Goal: Find specific page/section: Find specific page/section

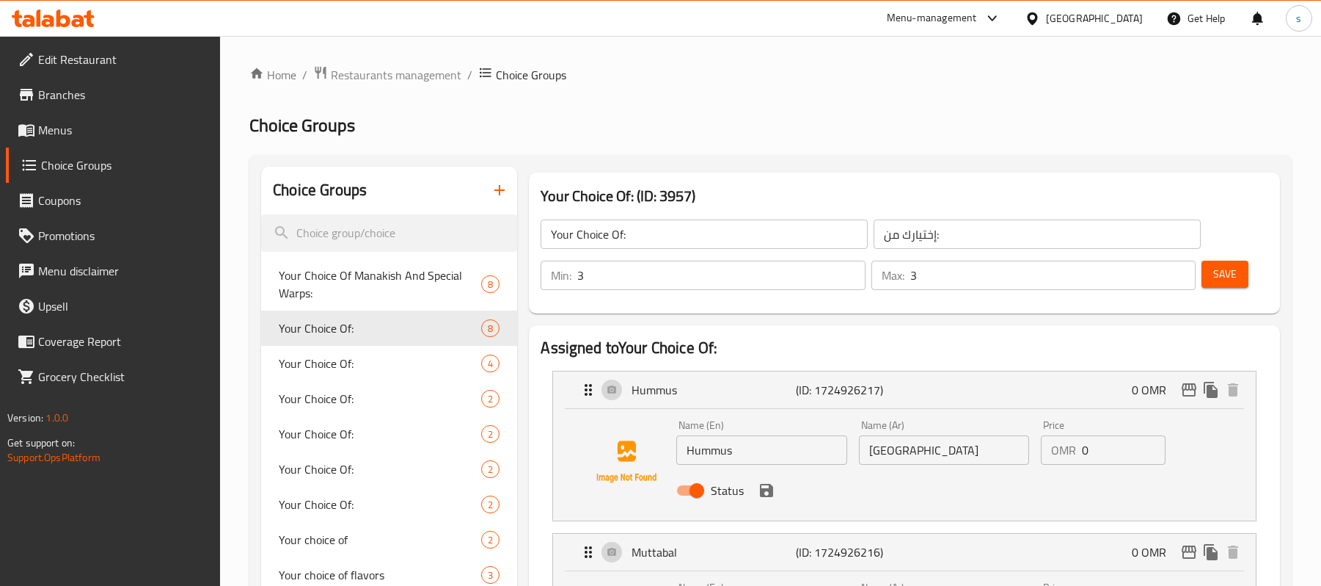
click at [1124, 27] on div "[GEOGRAPHIC_DATA]" at bounding box center [1084, 18] width 142 height 35
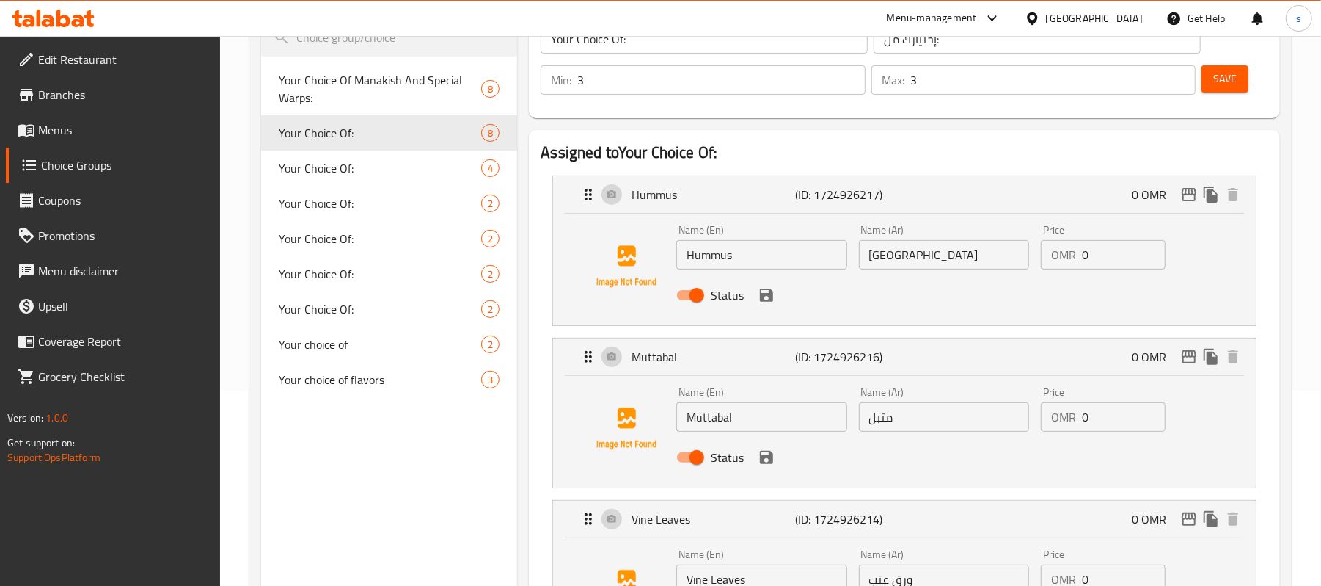
click at [1131, 35] on div "[GEOGRAPHIC_DATA]" at bounding box center [1084, 18] width 142 height 35
click at [1134, 22] on div "[GEOGRAPHIC_DATA]" at bounding box center [1094, 18] width 97 height 16
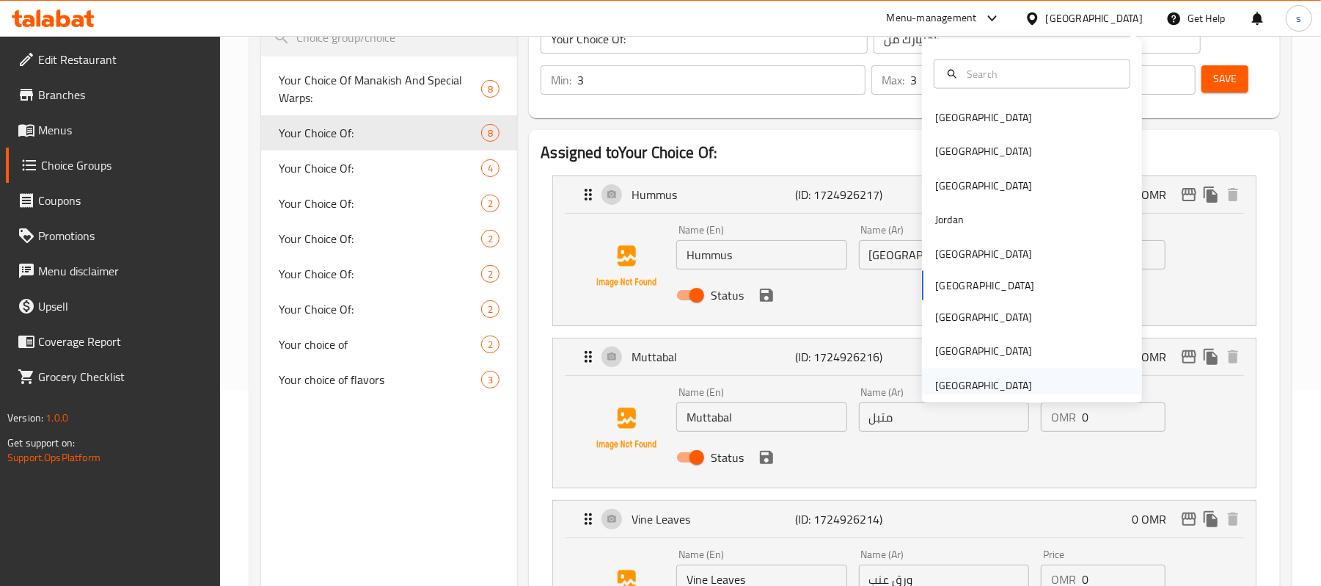
click at [971, 388] on div "[GEOGRAPHIC_DATA]" at bounding box center [983, 385] width 97 height 16
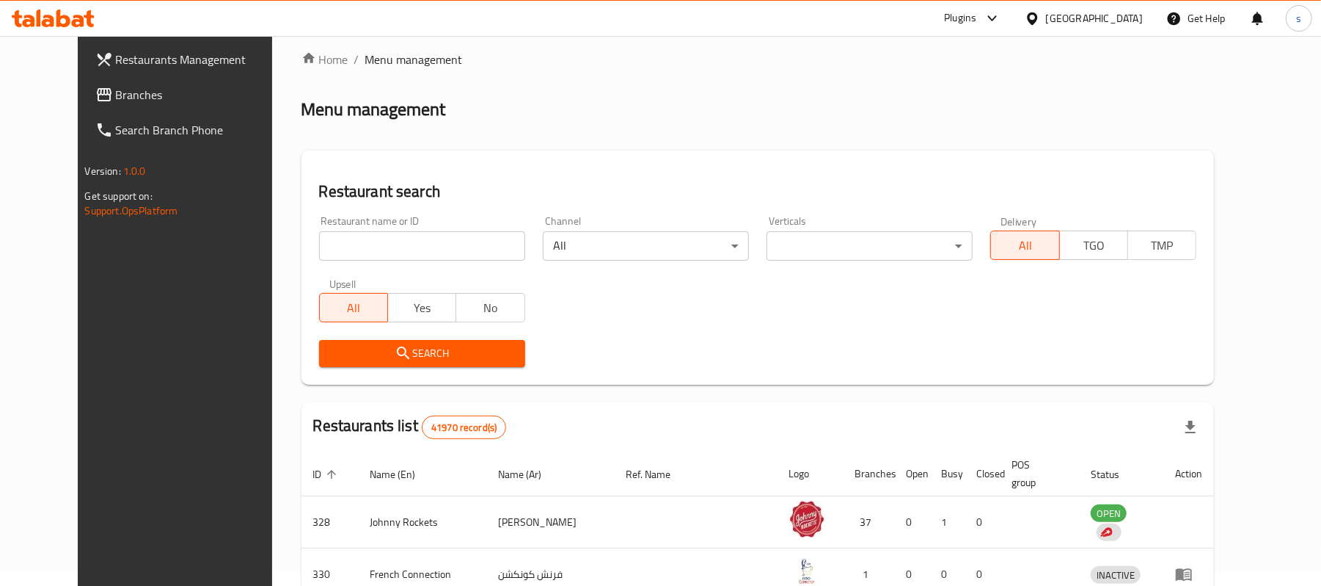
scroll to position [195, 0]
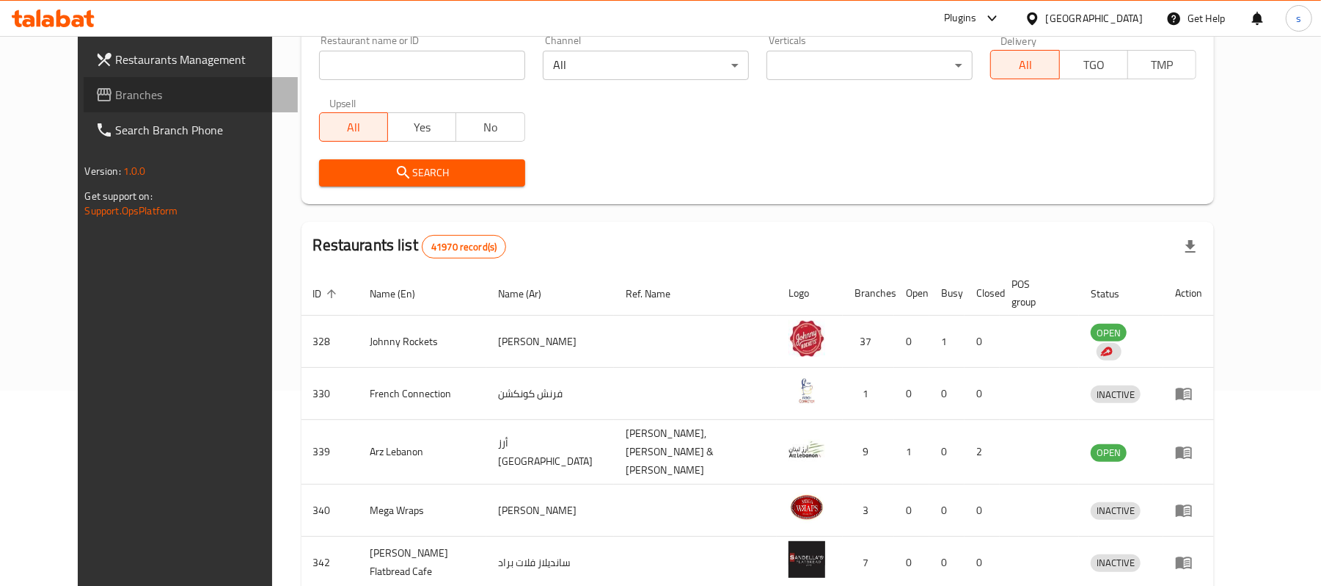
click at [116, 92] on span "Branches" at bounding box center [201, 95] width 171 height 18
